Goal: Task Accomplishment & Management: Manage account settings

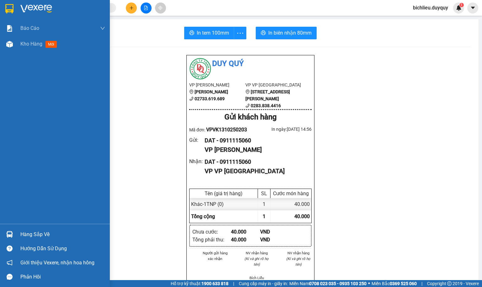
click at [7, 8] on img at bounding box center [9, 8] width 8 height 9
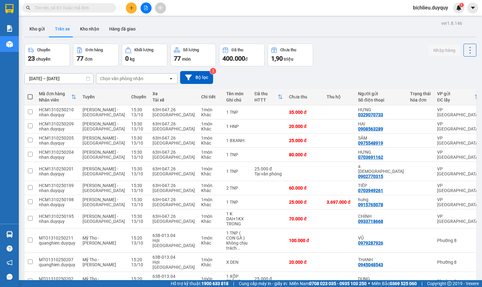
click at [150, 78] on div "Chọn văn phòng nhận" at bounding box center [132, 78] width 72 height 10
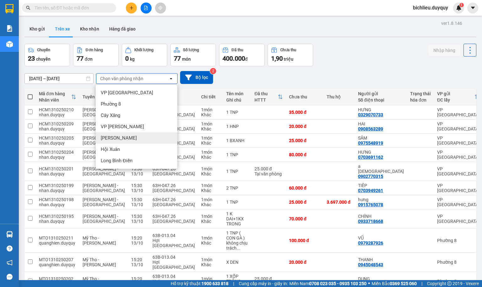
click at [128, 140] on div "[PERSON_NAME]" at bounding box center [137, 137] width 82 height 11
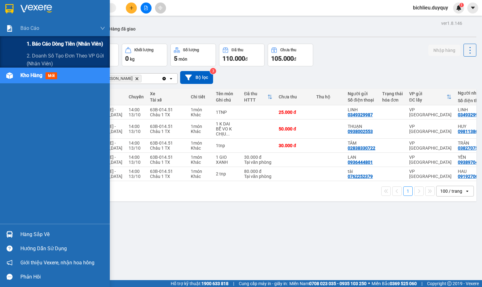
click at [35, 45] on span "1. Báo cáo dòng tiền (nhân viên)" at bounding box center [65, 44] width 77 height 8
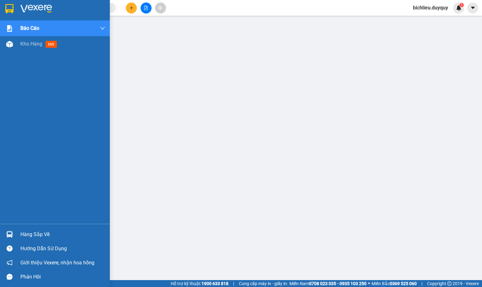
click at [4, 6] on div at bounding box center [9, 8] width 11 height 11
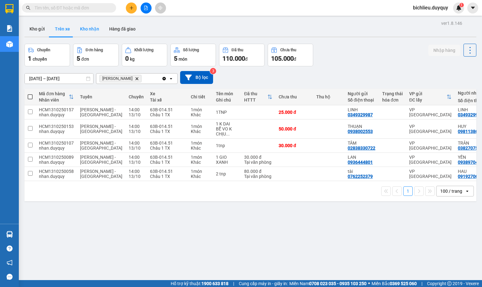
click at [89, 29] on button "Kho nhận" at bounding box center [89, 28] width 29 height 15
type input "[DATE] – [DATE]"
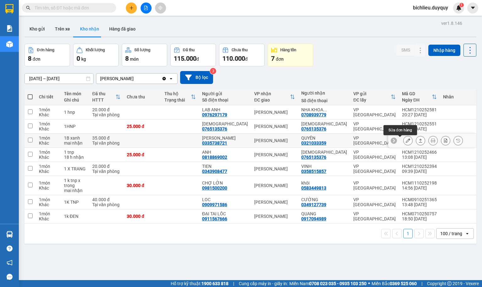
click at [406, 142] on icon at bounding box center [408, 140] width 4 height 4
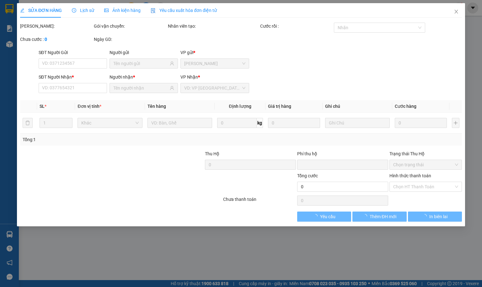
type input "0335738721"
type input "[PERSON_NAME]"
type input "0321033359"
type input "QUYÊN"
type input "0"
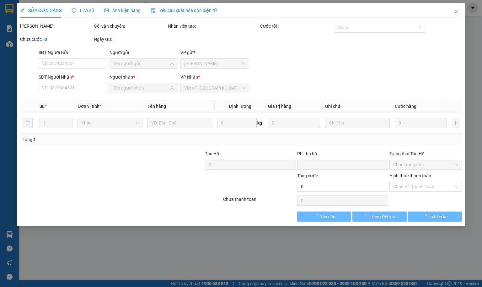
type input "35.000"
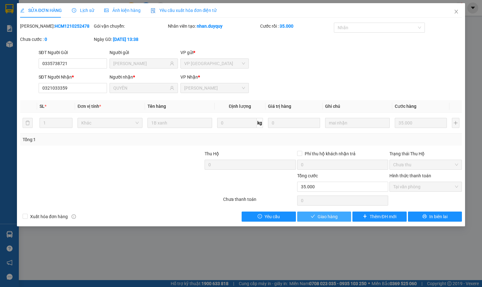
click at [331, 217] on span "Giao hàng" at bounding box center [328, 216] width 20 height 7
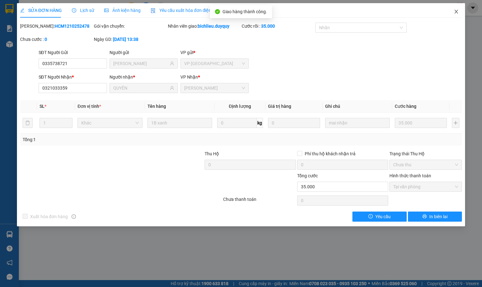
click at [456, 14] on span "Close" at bounding box center [457, 12] width 18 height 18
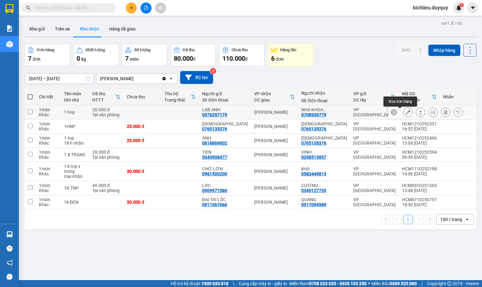
click at [406, 114] on icon at bounding box center [408, 112] width 4 height 4
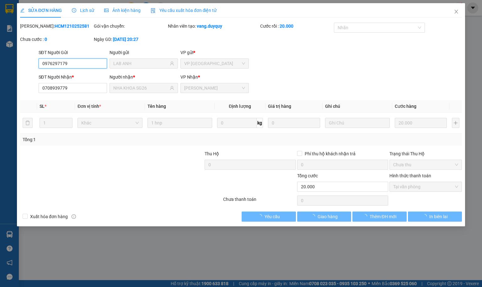
type input "0976297179"
type input "LAB ANH"
type input "0708939779"
type input "NHA KHOA SG26"
type input "0"
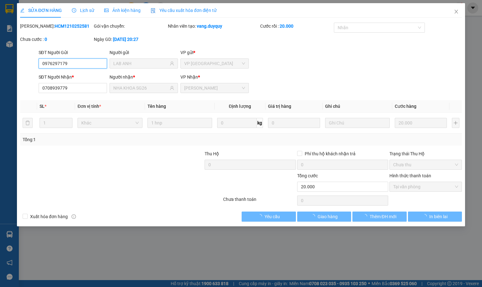
type input "20.000"
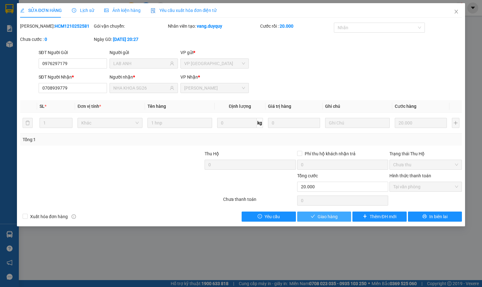
click at [321, 219] on span "Giao hàng" at bounding box center [328, 216] width 20 height 7
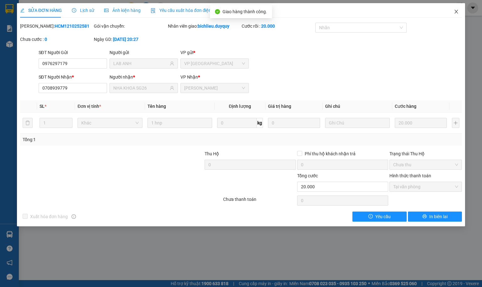
click at [455, 12] on icon "close" at bounding box center [456, 11] width 5 height 5
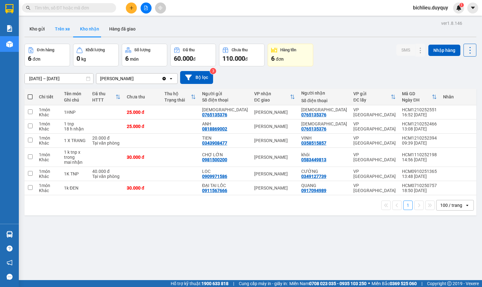
click at [56, 29] on button "Trên xe" at bounding box center [62, 28] width 25 height 15
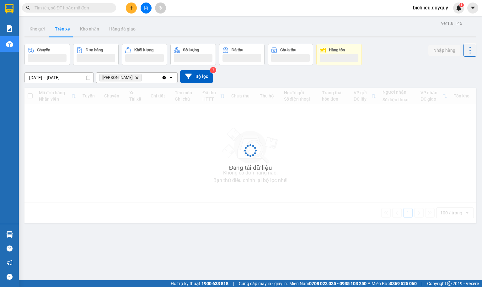
type input "[DATE] – [DATE]"
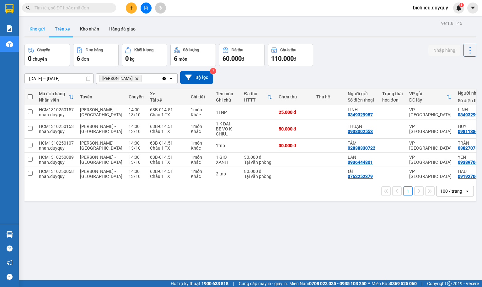
click at [39, 30] on button "Kho gửi" at bounding box center [36, 28] width 25 height 15
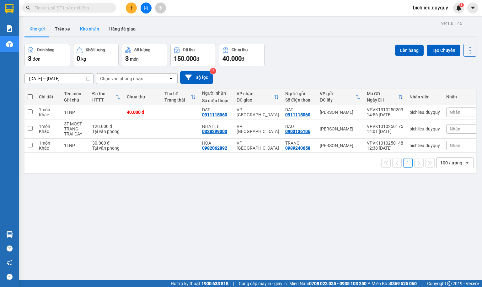
click at [84, 30] on button "Kho nhận" at bounding box center [89, 28] width 29 height 15
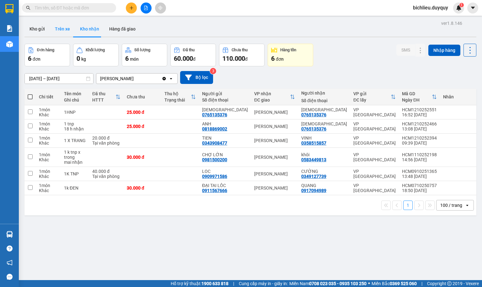
click at [60, 30] on button "Trên xe" at bounding box center [62, 28] width 25 height 15
type input "[DATE] – [DATE]"
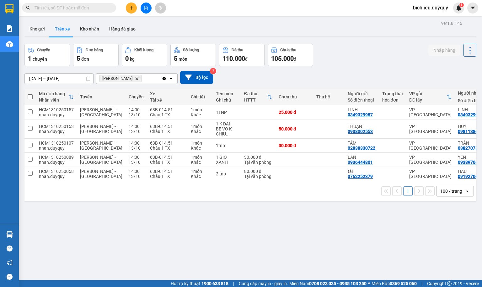
click at [135, 78] on icon "Delete" at bounding box center [137, 79] width 4 height 4
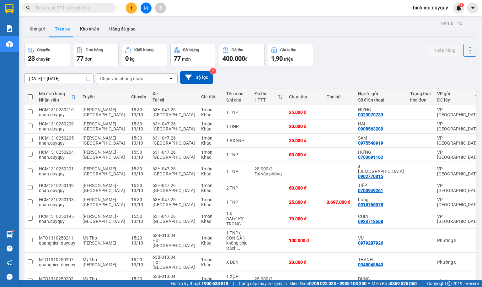
click at [31, 37] on div at bounding box center [250, 36] width 452 height 1
click at [36, 29] on button "Kho gửi" at bounding box center [36, 28] width 25 height 15
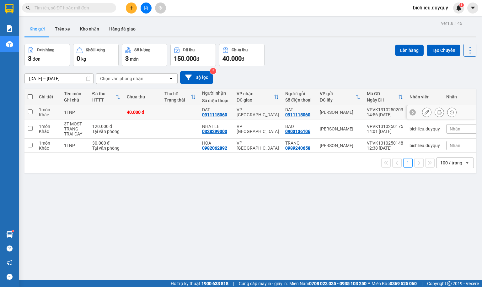
click at [31, 111] on input "checkbox" at bounding box center [30, 111] width 5 height 5
checkbox input "true"
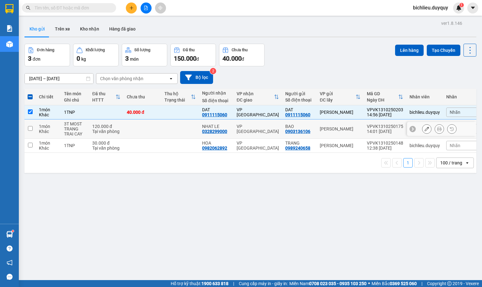
click at [30, 128] on input "checkbox" at bounding box center [30, 128] width 5 height 5
checkbox input "true"
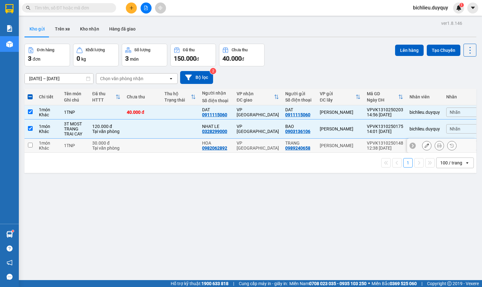
click at [32, 146] on input "checkbox" at bounding box center [30, 144] width 5 height 5
checkbox input "true"
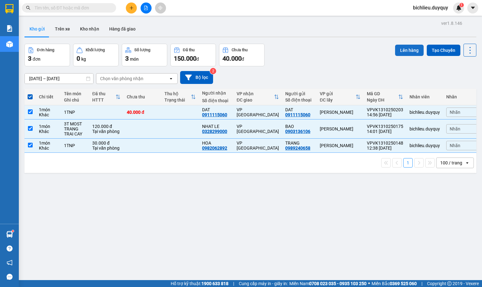
click at [409, 51] on button "Lên hàng" at bounding box center [409, 50] width 29 height 11
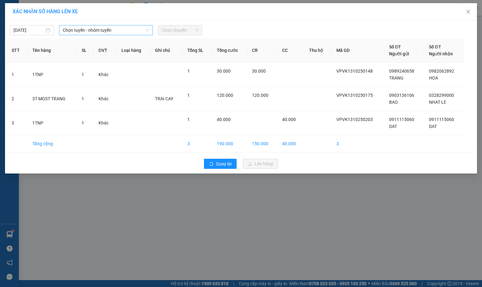
click at [134, 25] on div "Chọn tuyến - nhóm tuyến" at bounding box center [106, 30] width 94 height 10
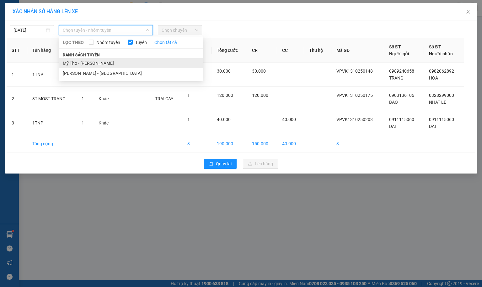
click at [114, 60] on li "Mỹ Tho - [PERSON_NAME]" at bounding box center [131, 63] width 144 height 10
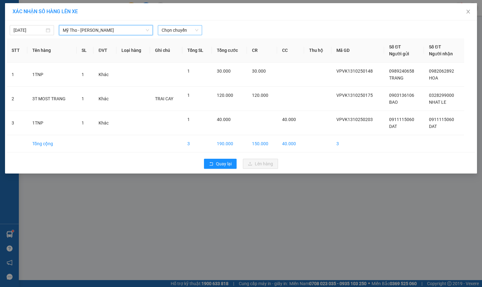
click at [190, 31] on span "Chọn chuyến" at bounding box center [180, 29] width 37 height 9
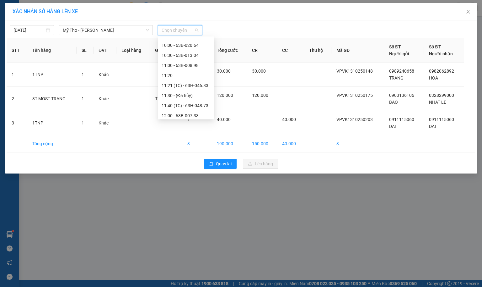
scroll to position [282, 0]
click at [171, 100] on div "15:00" at bounding box center [186, 101] width 49 height 7
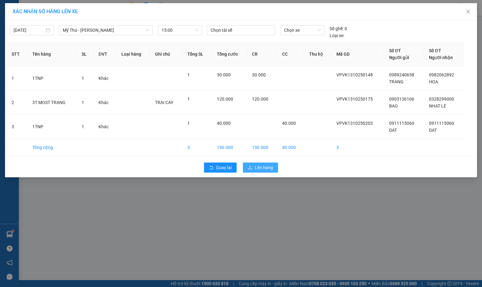
click at [266, 171] on span "Lên hàng" at bounding box center [264, 167] width 18 height 7
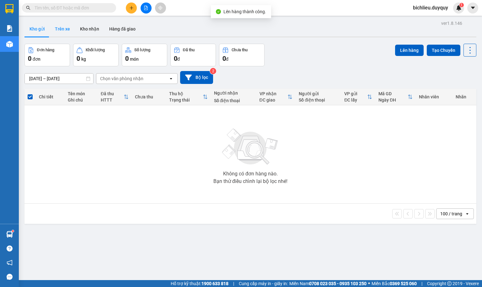
click at [59, 24] on button "Trên xe" at bounding box center [62, 28] width 25 height 15
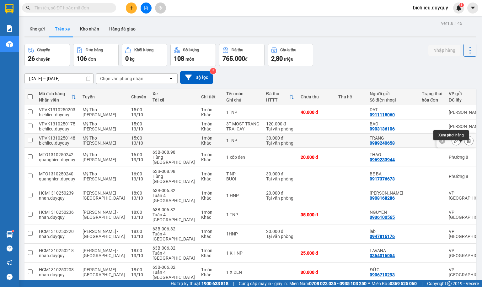
click at [467, 142] on icon at bounding box center [469, 140] width 4 height 4
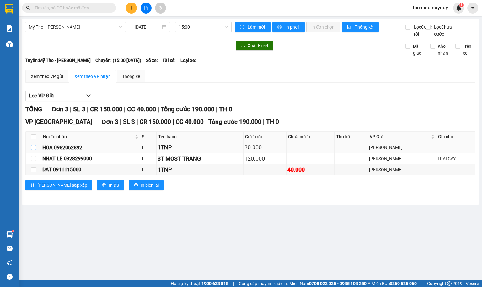
click at [31, 150] on input "checkbox" at bounding box center [33, 147] width 5 height 5
checkbox input "true"
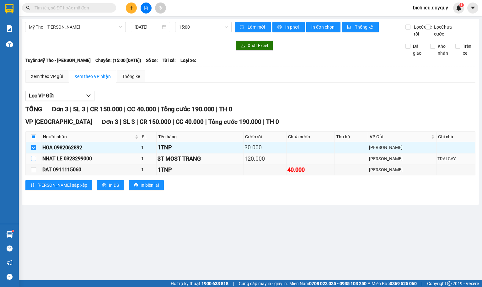
click at [32, 161] on input "checkbox" at bounding box center [33, 158] width 5 height 5
checkbox input "true"
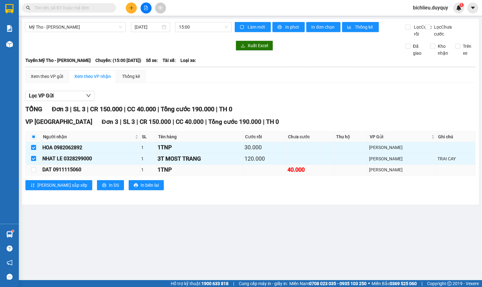
click at [30, 175] on td at bounding box center [34, 169] width 16 height 11
click at [34, 172] on input "checkbox" at bounding box center [33, 169] width 5 height 5
checkbox input "true"
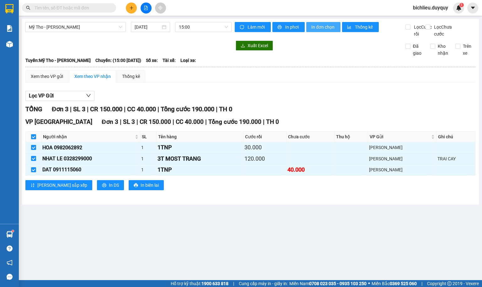
click at [333, 29] on span "In đơn chọn" at bounding box center [323, 27] width 24 height 7
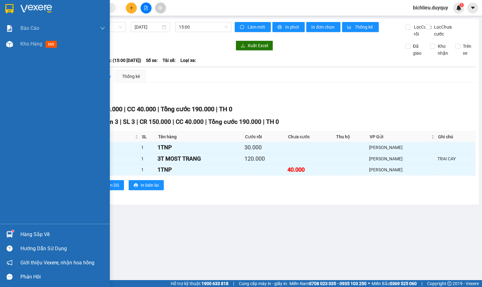
click at [9, 5] on img at bounding box center [9, 8] width 8 height 9
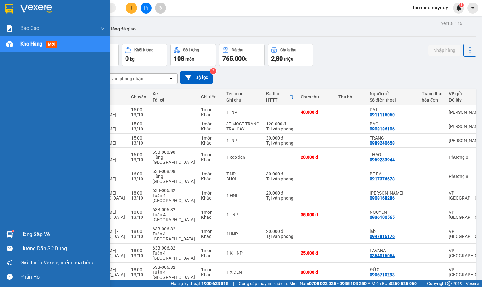
click at [7, 4] on img at bounding box center [9, 8] width 8 height 9
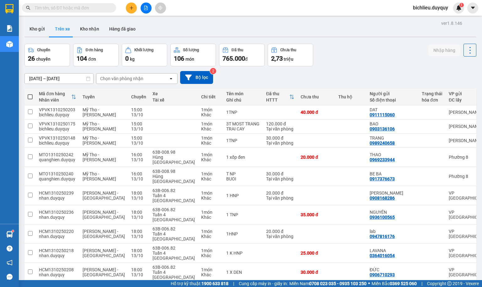
click at [153, 79] on div "Chọn văn phòng nhận" at bounding box center [132, 78] width 72 height 10
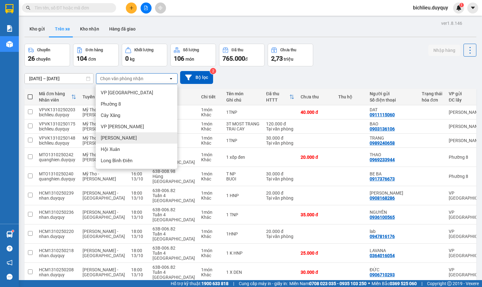
click at [117, 138] on span "[PERSON_NAME]" at bounding box center [119, 138] width 36 height 6
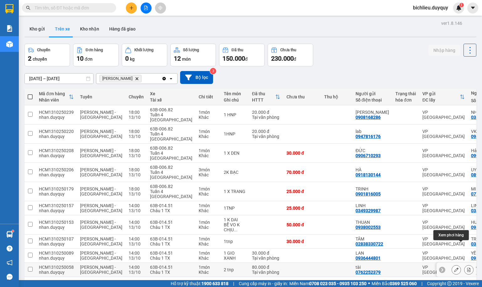
click at [467, 267] on icon at bounding box center [469, 269] width 4 height 4
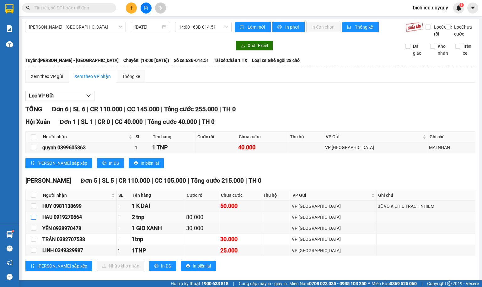
click at [32, 219] on input "checkbox" at bounding box center [33, 216] width 5 height 5
checkbox input "true"
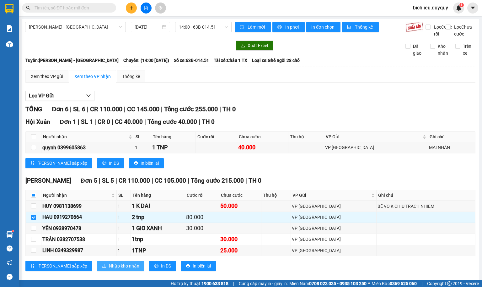
click at [109, 269] on span "Nhập kho nhận" at bounding box center [124, 265] width 30 height 7
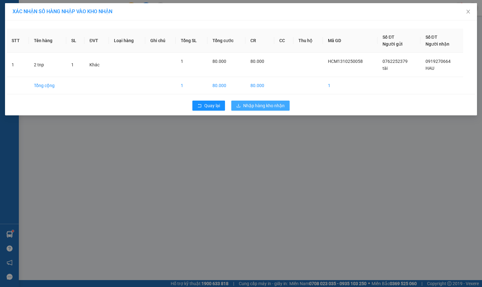
click at [260, 108] on span "Nhập hàng kho nhận" at bounding box center [263, 105] width 41 height 7
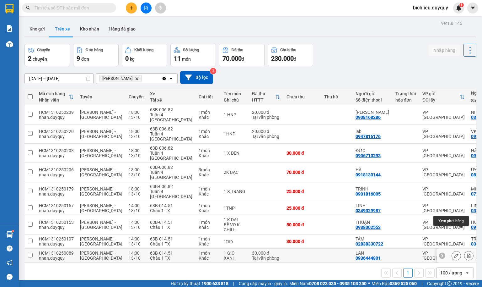
click at [467, 253] on icon at bounding box center [469, 255] width 4 height 4
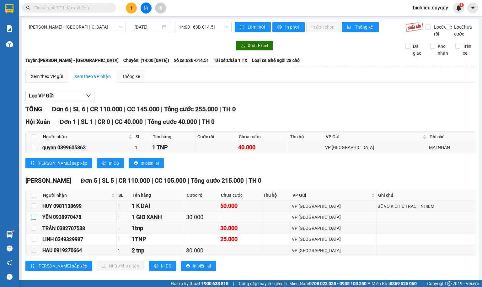
click at [31, 219] on input "checkbox" at bounding box center [33, 216] width 5 height 5
checkbox input "true"
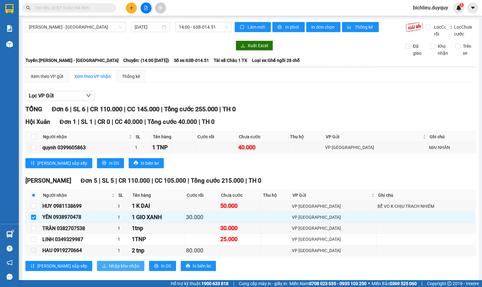
click at [109, 269] on span "Nhập kho nhận" at bounding box center [124, 265] width 30 height 7
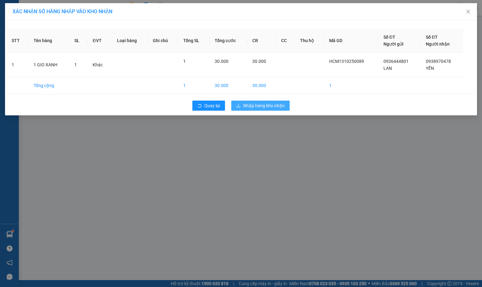
click at [247, 105] on span "Nhập hàng kho nhận" at bounding box center [263, 105] width 41 height 7
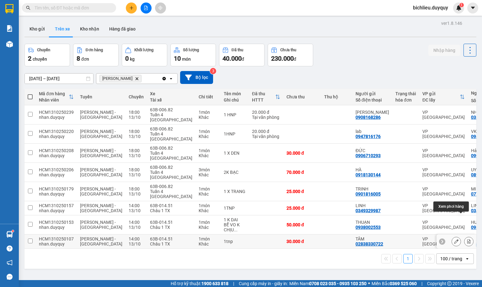
click at [455, 236] on div at bounding box center [463, 240] width 22 height 9
click at [467, 239] on icon at bounding box center [469, 241] width 4 height 4
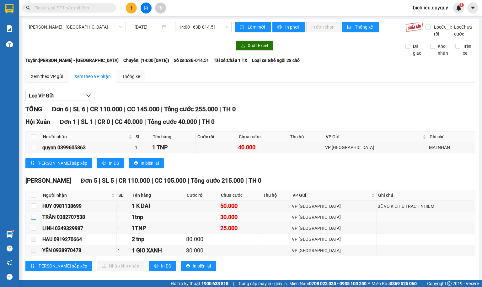
click at [33, 219] on input "checkbox" at bounding box center [33, 216] width 5 height 5
checkbox input "true"
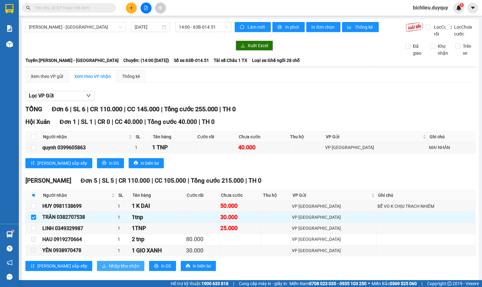
click at [109, 269] on span "Nhập kho nhận" at bounding box center [124, 265] width 30 height 7
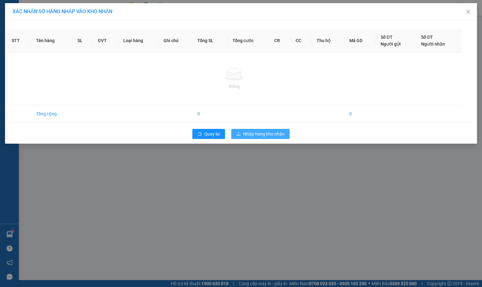
click at [252, 134] on div "XÁC NHẬN SỐ HÀNG NHẬP VÀO KHO NHẬN STT Tên hàng SL ĐVT Loại hàng Ghi chú Tổng S…" at bounding box center [241, 143] width 482 height 287
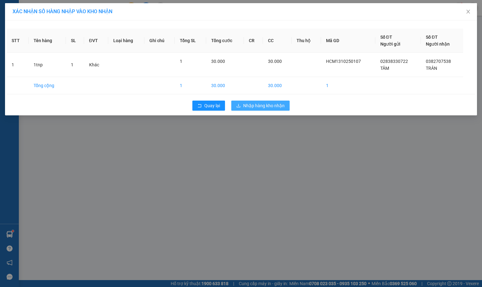
click at [263, 103] on span "Nhập hàng kho nhận" at bounding box center [263, 105] width 41 height 7
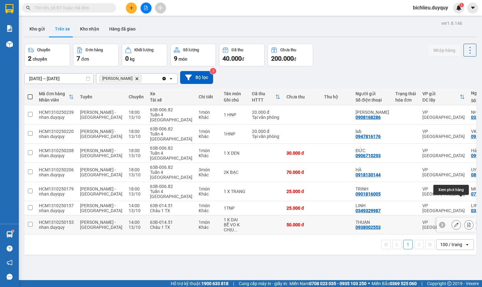
click at [465, 219] on button at bounding box center [469, 224] width 9 height 11
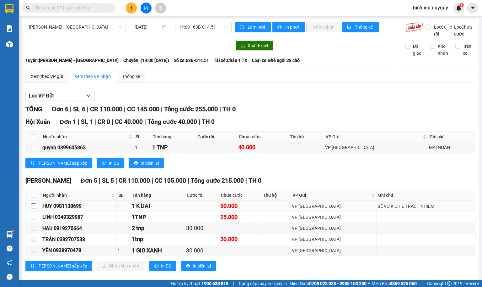
click at [34, 208] on input "checkbox" at bounding box center [33, 205] width 5 height 5
checkbox input "true"
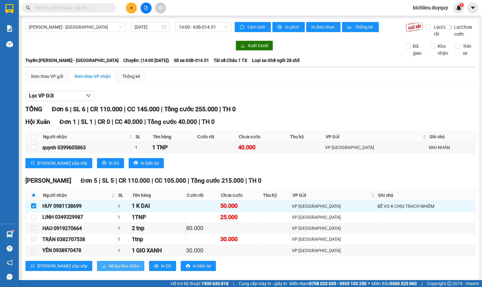
click at [109, 269] on span "Nhập kho nhận" at bounding box center [124, 265] width 30 height 7
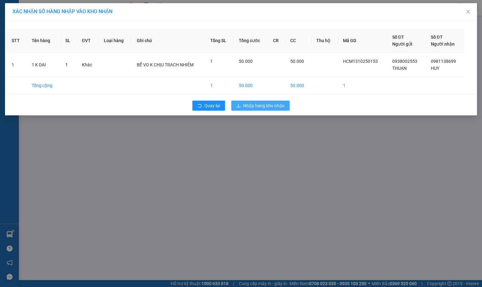
click at [250, 105] on span "Nhập hàng kho nhận" at bounding box center [263, 105] width 41 height 7
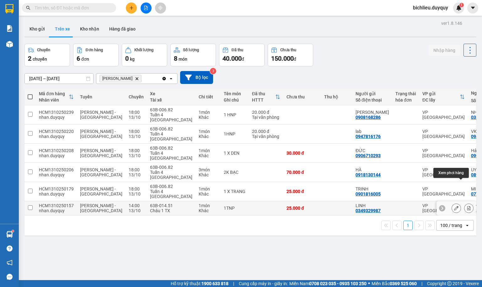
click at [465, 202] on button at bounding box center [469, 207] width 9 height 11
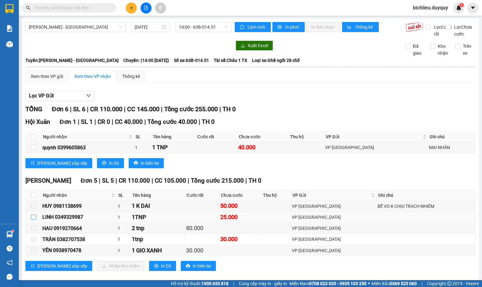
click at [34, 219] on input "checkbox" at bounding box center [33, 216] width 5 height 5
checkbox input "true"
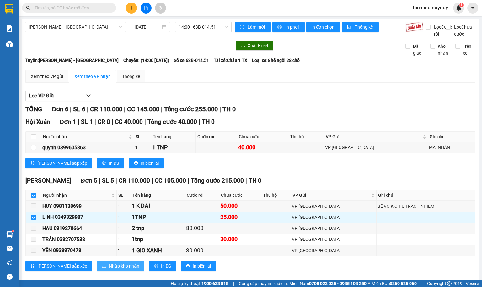
click at [109, 269] on span "Nhập kho nhận" at bounding box center [124, 265] width 30 height 7
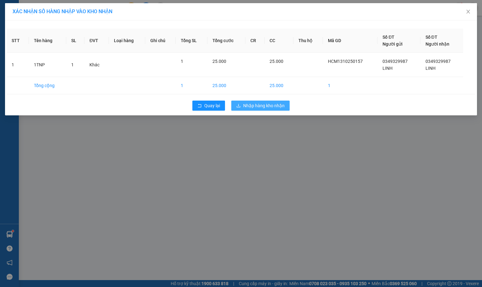
click at [257, 107] on span "Nhập hàng kho nhận" at bounding box center [263, 105] width 41 height 7
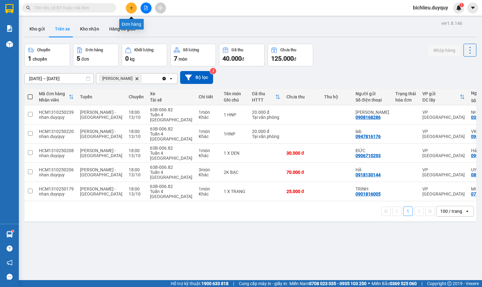
click at [127, 5] on button at bounding box center [131, 8] width 11 height 11
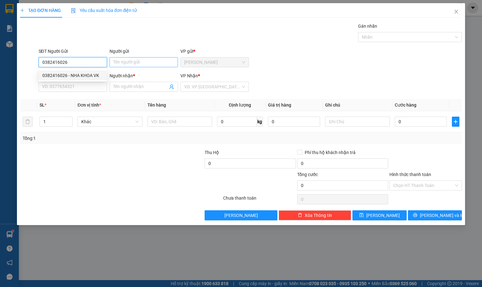
type input "0382416026"
click at [118, 62] on input "Người gửi" at bounding box center [144, 62] width 68 height 10
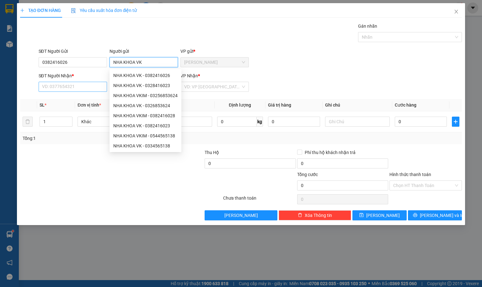
type input "NHA KHOA VK"
click at [63, 88] on input "SĐT Người Nhận *" at bounding box center [73, 87] width 68 height 10
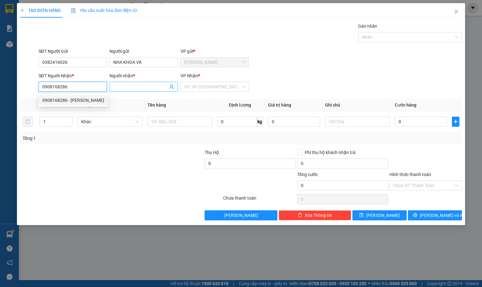
type input "0908168286"
click at [110, 89] on span at bounding box center [144, 87] width 68 height 10
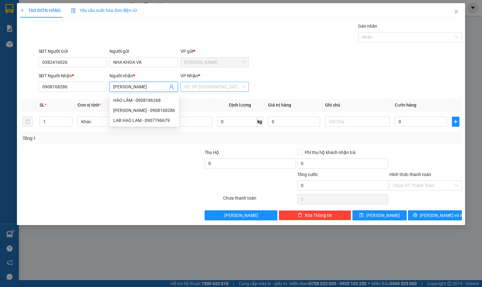
type input "[PERSON_NAME]"
click at [190, 88] on input "search" at bounding box center [212, 86] width 56 height 9
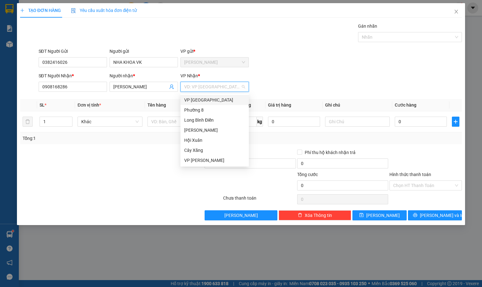
click at [198, 100] on div "VP [GEOGRAPHIC_DATA]" at bounding box center [214, 99] width 61 height 7
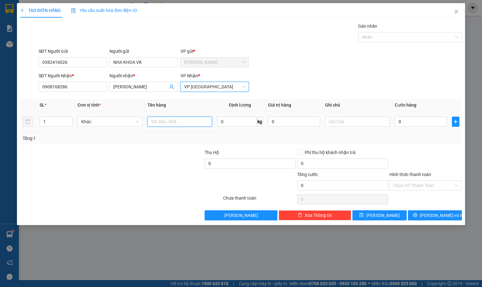
click at [178, 121] on input "text" at bounding box center [180, 121] width 65 height 10
type input "1HNP"
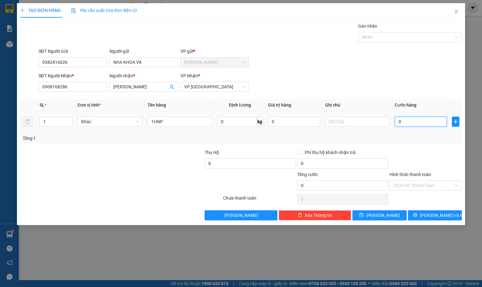
click at [411, 122] on input "0" at bounding box center [421, 121] width 52 height 10
type input "2"
type input "20"
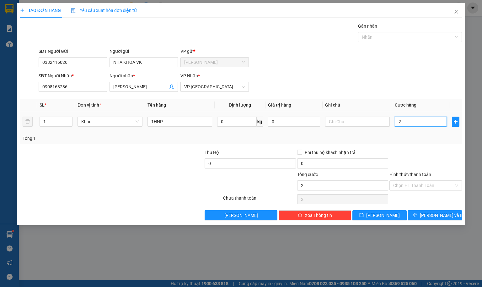
type input "20"
type input "200"
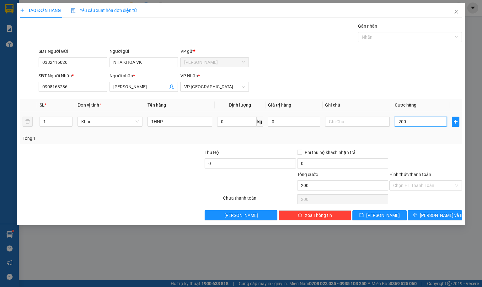
type input "2.000"
type input "20.000"
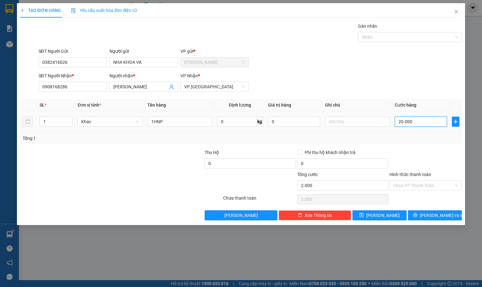
type input "20.000"
click at [400, 188] on input "Hình thức thanh toán" at bounding box center [423, 184] width 61 height 9
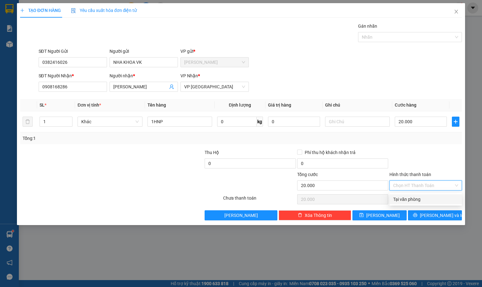
click at [409, 197] on div "Tại văn phòng" at bounding box center [425, 199] width 65 height 7
type input "0"
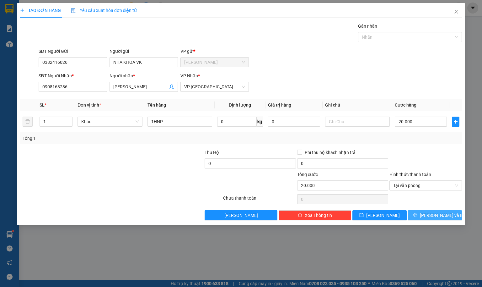
click at [432, 217] on span "[PERSON_NAME] và In" at bounding box center [442, 215] width 44 height 7
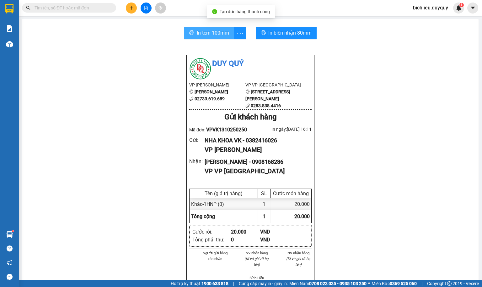
click at [205, 35] on span "In tem 100mm" at bounding box center [213, 33] width 32 height 8
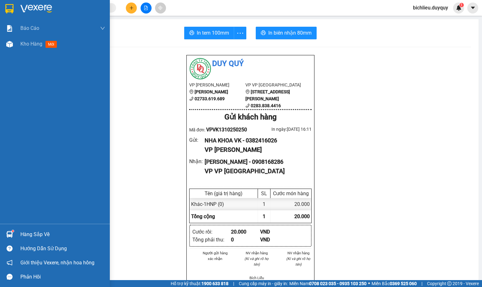
click at [8, 6] on img at bounding box center [9, 8] width 8 height 9
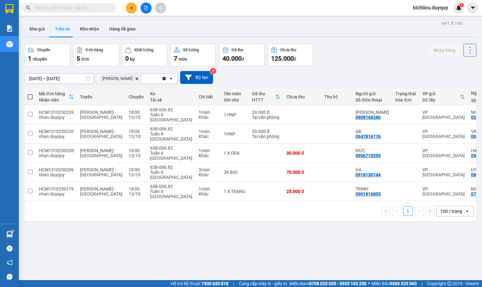
click at [124, 81] on span "Vĩnh [PERSON_NAME]" at bounding box center [120, 79] width 42 height 8
click at [136, 78] on icon "Vĩnh Kim, close by backspace" at bounding box center [137, 78] width 3 height 3
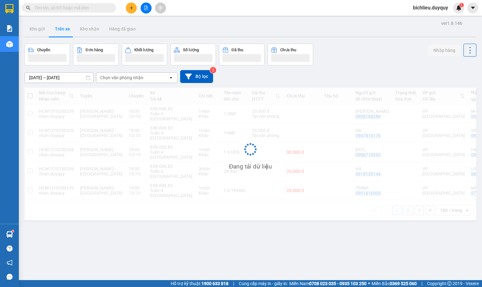
click at [142, 81] on div "Chọn văn phòng nhận" at bounding box center [132, 78] width 72 height 10
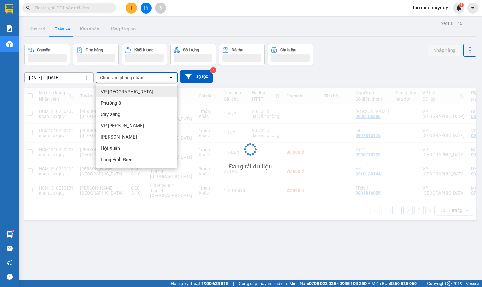
click at [124, 145] on div "Đang tải dữ liệu" at bounding box center [250, 154] width 452 height 132
click at [121, 149] on div "Đang tải dữ liệu" at bounding box center [250, 154] width 452 height 132
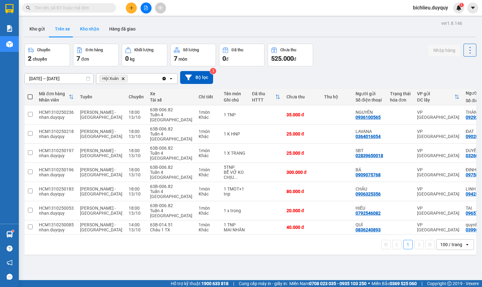
click at [85, 31] on button "Kho nhận" at bounding box center [89, 28] width 29 height 15
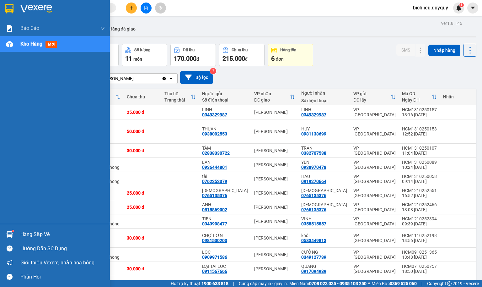
drag, startPoint x: 60, startPoint y: 112, endPoint x: 23, endPoint y: -54, distance: 170.7
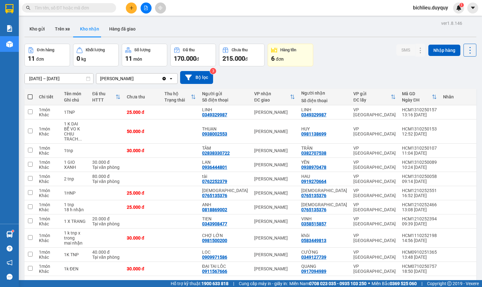
drag, startPoint x: 23, startPoint y: -54, endPoint x: 212, endPoint y: 15, distance: 201.7
click at [214, 15] on div "Kết quả tìm kiếm ( 0 ) Bộ lọc No Data bichlieu.duyquy 1" at bounding box center [241, 8] width 482 height 16
click at [53, 31] on button "Trên xe" at bounding box center [62, 28] width 25 height 15
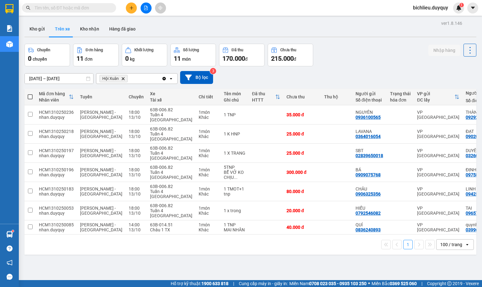
click at [123, 78] on icon "Delete" at bounding box center [123, 79] width 4 height 4
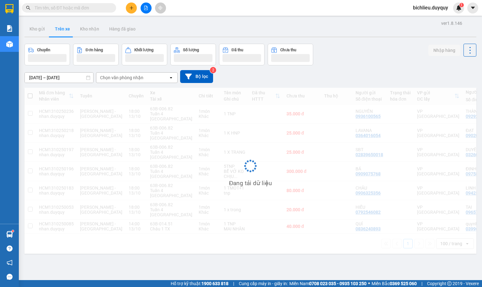
click at [148, 78] on div "Chọn văn phòng nhận" at bounding box center [132, 78] width 72 height 10
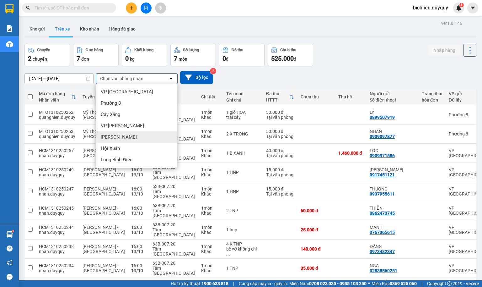
click at [121, 136] on div "[PERSON_NAME]" at bounding box center [137, 136] width 82 height 11
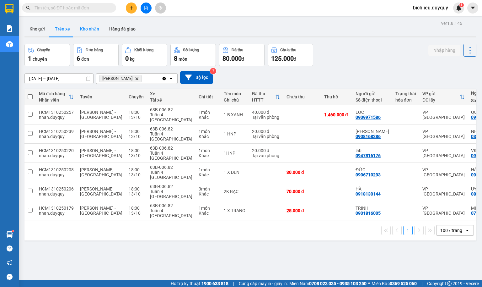
click at [93, 31] on button "Kho nhận" at bounding box center [89, 28] width 29 height 15
type input "[DATE] – [DATE]"
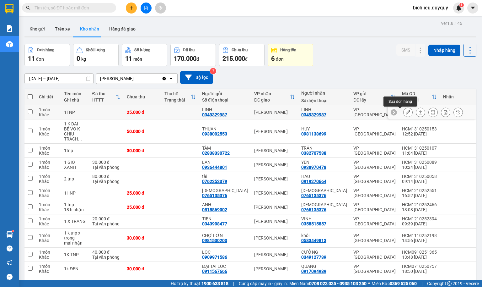
click at [404, 110] on button at bounding box center [408, 112] width 9 height 11
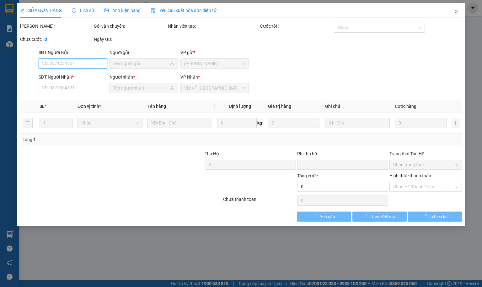
type input "0349329987"
type input "LINH"
type input "0349329987"
type input "LINH"
type input "0"
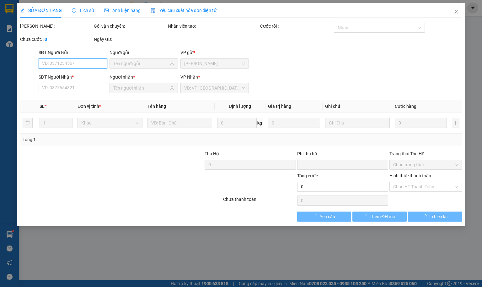
type input "25.000"
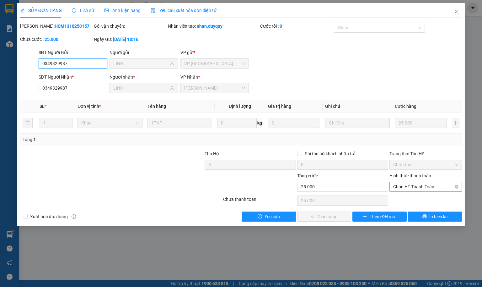
click at [403, 186] on span "Chọn HT Thanh Toán" at bounding box center [425, 186] width 65 height 9
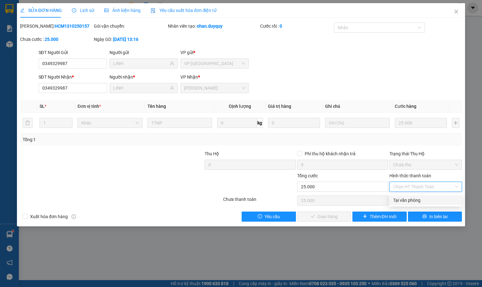
click at [401, 197] on div "Tại văn phòng" at bounding box center [425, 199] width 65 height 7
type input "0"
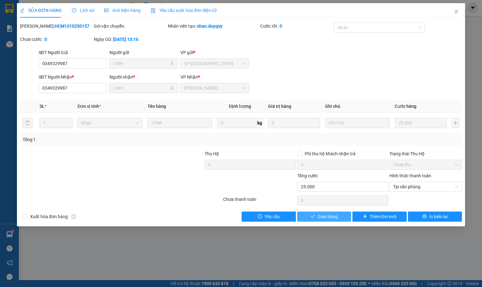
click at [329, 217] on span "Giao hàng" at bounding box center [328, 216] width 20 height 7
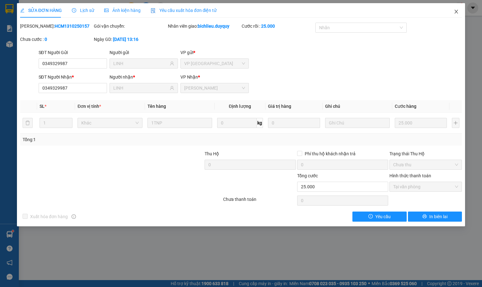
click at [456, 12] on icon "close" at bounding box center [456, 12] width 3 height 4
